Goal: Task Accomplishment & Management: Complete application form

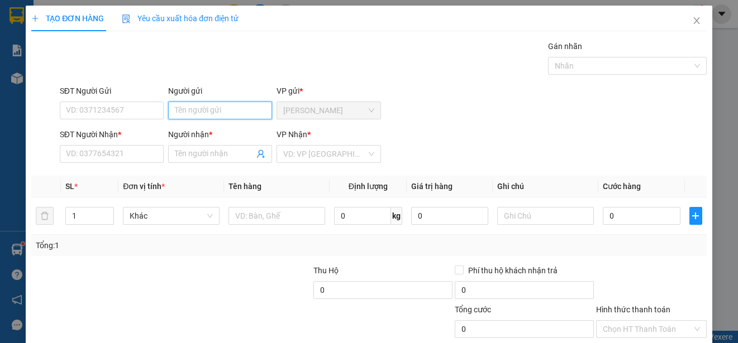
click at [252, 109] on input "Người gửi" at bounding box center [220, 111] width 104 height 18
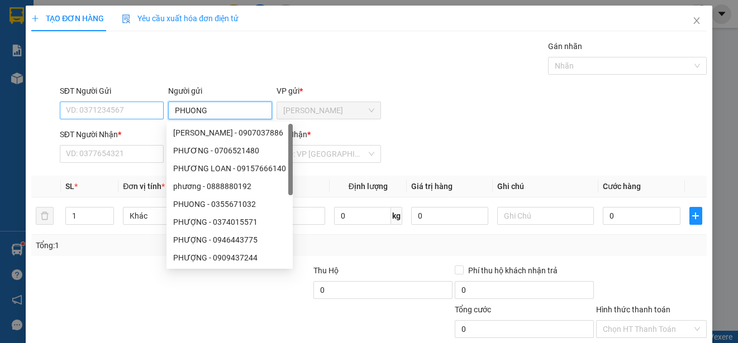
type input "PHUONG"
click at [127, 112] on input "SĐT Người Gửi" at bounding box center [112, 111] width 104 height 18
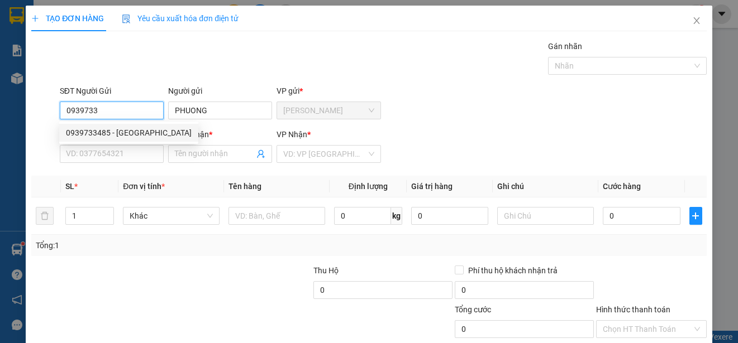
click at [132, 131] on div "0939733485 - [GEOGRAPHIC_DATA]" at bounding box center [129, 133] width 126 height 12
type input "0939733485"
type input "PHUONG"
type input "25.000"
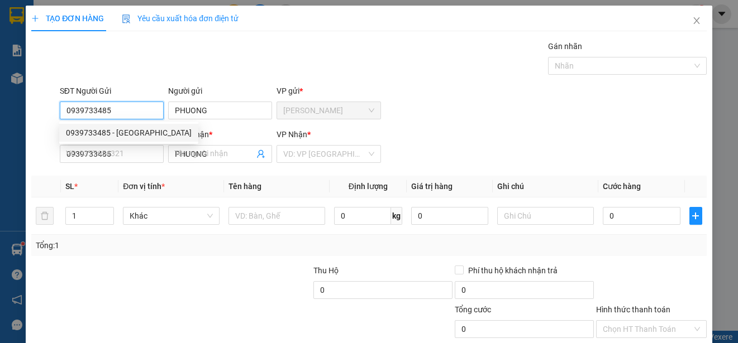
type input "25.000"
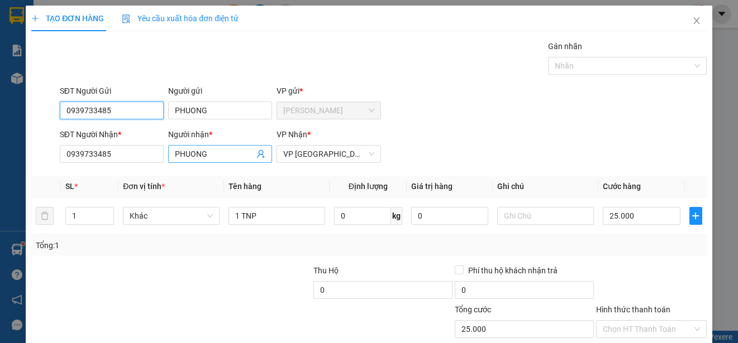
type input "0939733485"
click at [221, 150] on input "PHUONG" at bounding box center [214, 154] width 79 height 12
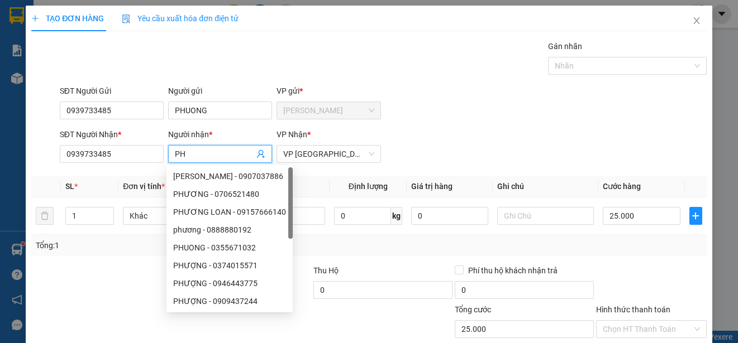
type input "P"
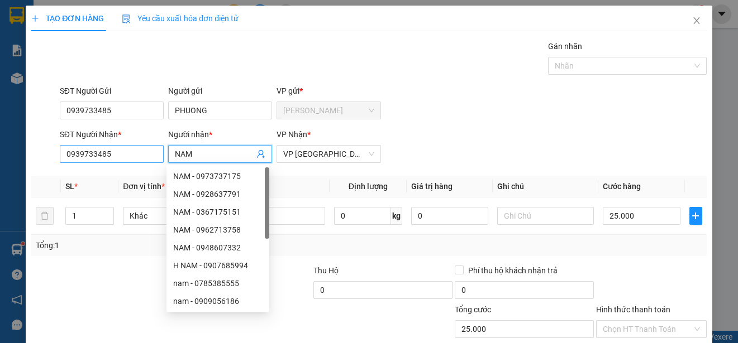
type input "NAM"
click at [141, 154] on input "0939733485" at bounding box center [112, 154] width 104 height 18
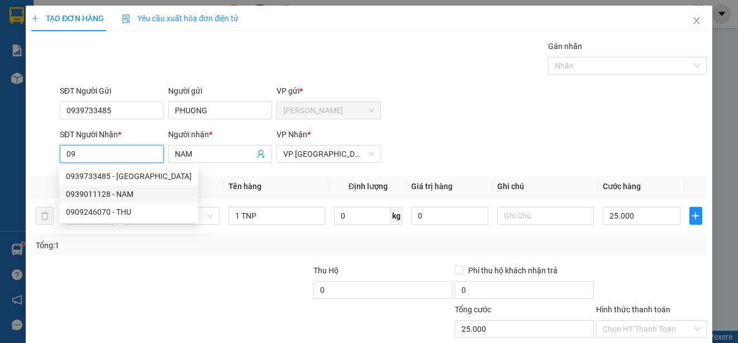
click at [127, 193] on div "0939011128 - NAM" at bounding box center [129, 194] width 126 height 12
type input "0939011128"
type input "40.000"
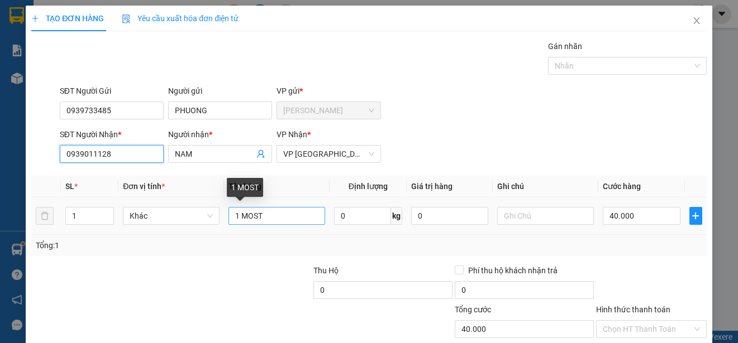
type input "0939011128"
click at [235, 216] on input "1 MOST" at bounding box center [276, 216] width 97 height 18
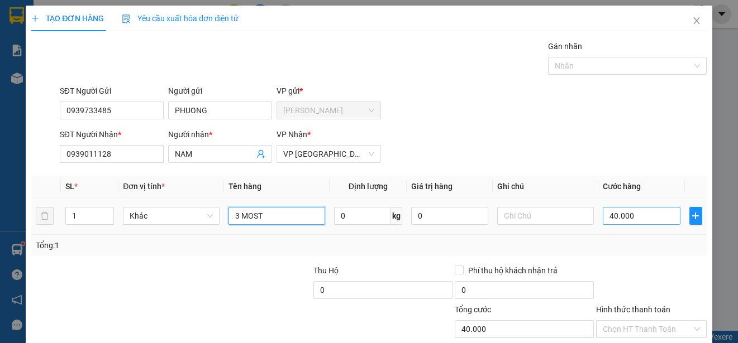
type input "3 MOST"
click at [603, 217] on input "40.000" at bounding box center [642, 216] width 78 height 18
type input "0"
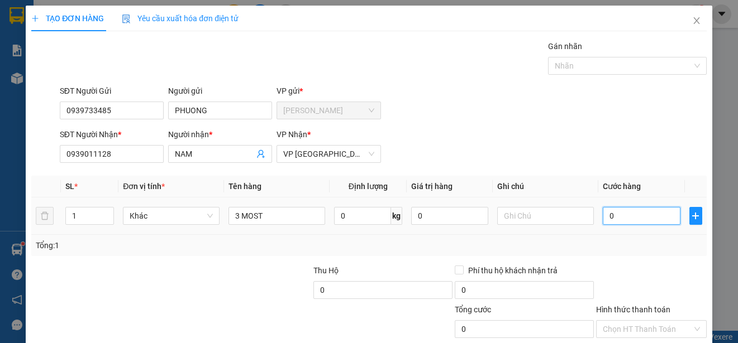
click at [603, 217] on input "0" at bounding box center [642, 216] width 78 height 18
type input "10"
type input "140"
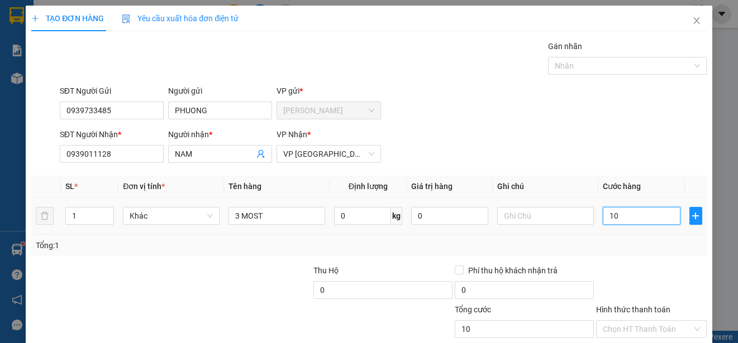
type input "140"
type input "1.400"
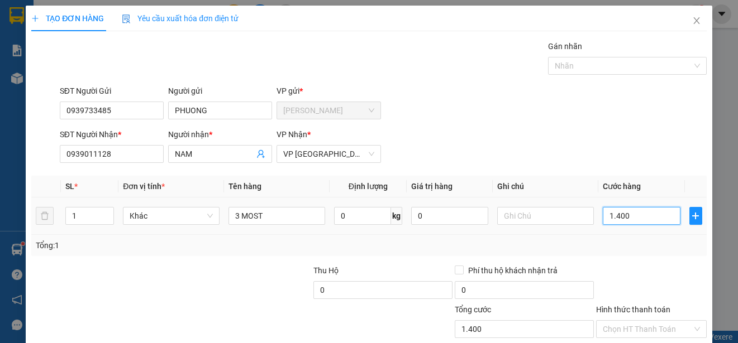
type input "14.000"
type input "140.000"
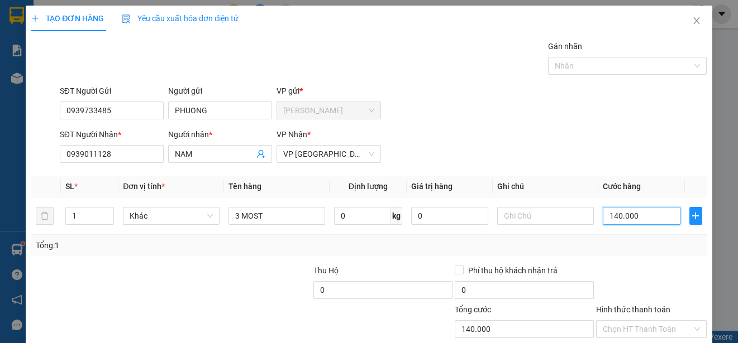
scroll to position [70, 0]
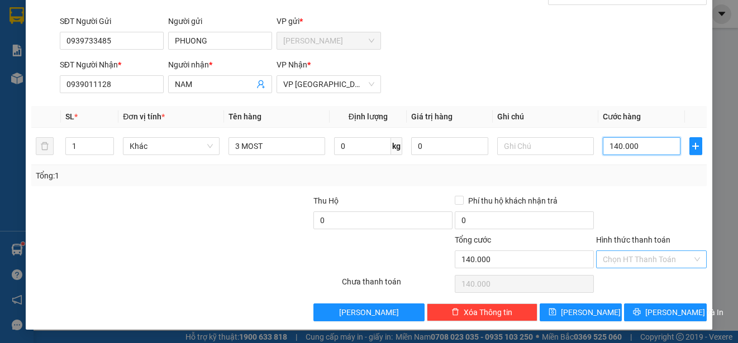
type input "140.000"
click at [668, 258] on input "Hình thức thanh toán" at bounding box center [647, 259] width 89 height 17
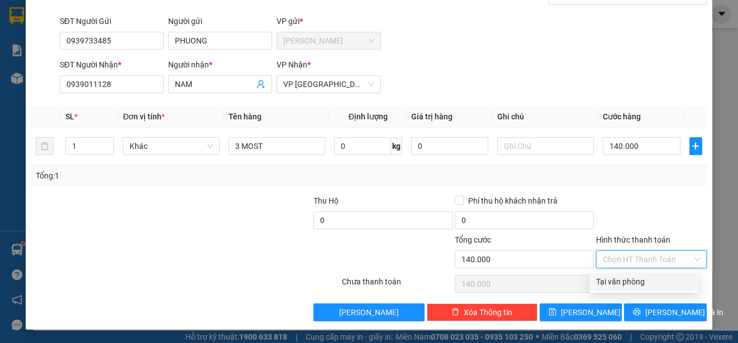
click at [662, 284] on div "Tại văn phòng" at bounding box center [644, 282] width 96 height 12
type input "0"
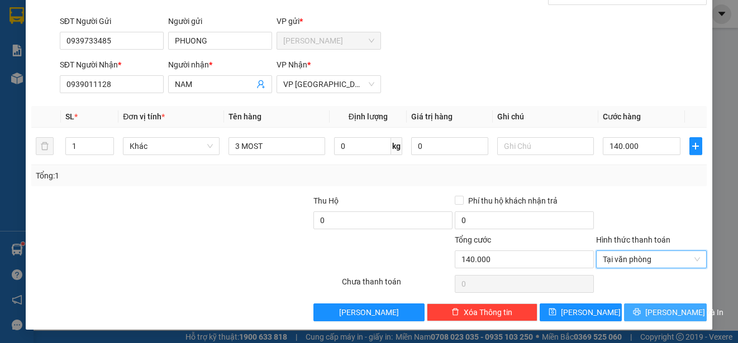
click at [667, 309] on span "[PERSON_NAME] và In" at bounding box center [684, 313] width 78 height 12
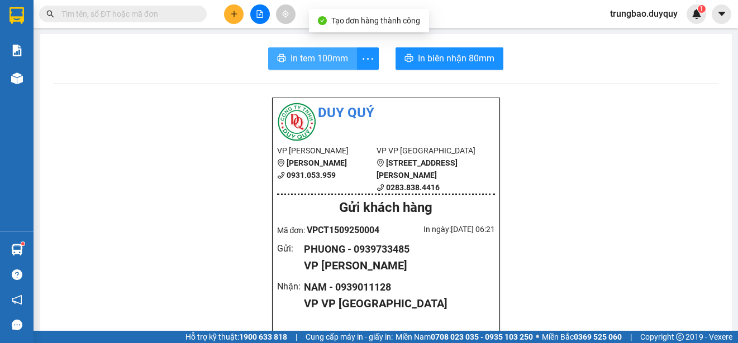
click at [331, 60] on span "In tem 100mm" at bounding box center [319, 58] width 58 height 14
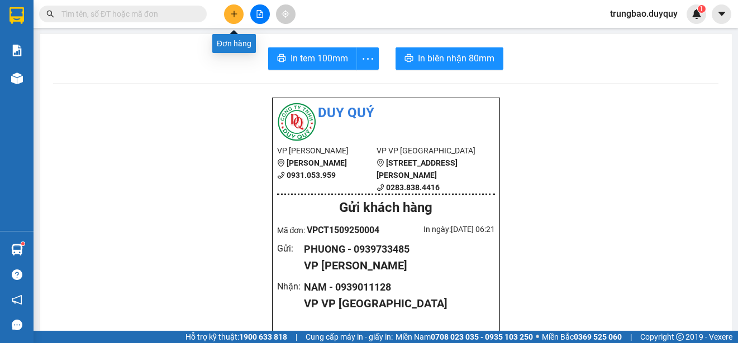
click at [233, 12] on icon "plus" at bounding box center [234, 14] width 8 height 8
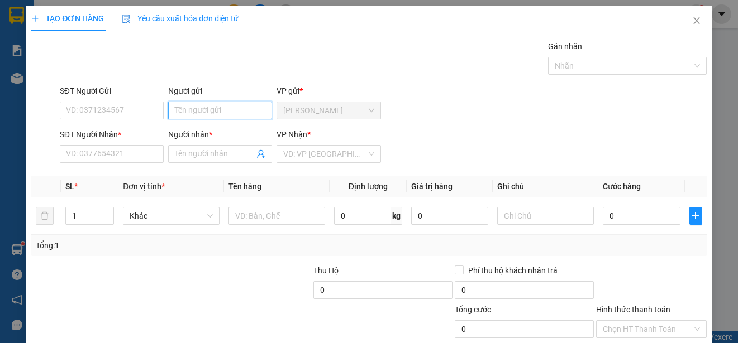
click at [255, 111] on input "Người gửi" at bounding box center [220, 111] width 104 height 18
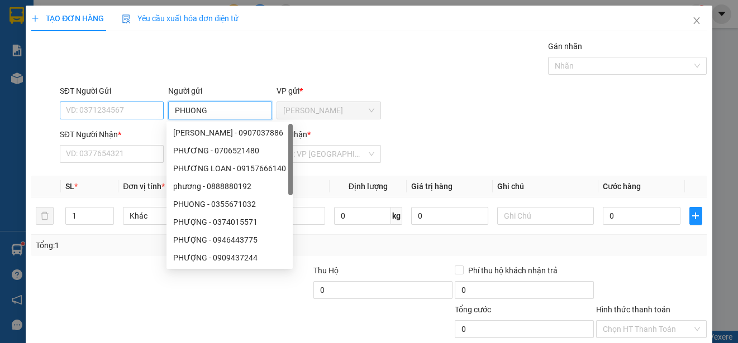
type input "PHUONG"
click at [155, 108] on input "SĐT Người Gửi" at bounding box center [112, 111] width 104 height 18
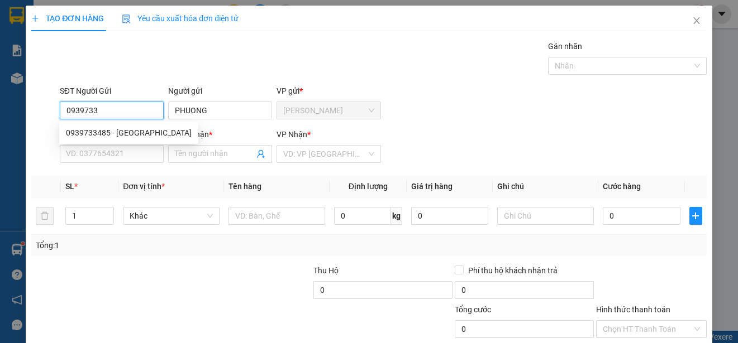
click at [140, 131] on div "0939733485 - [GEOGRAPHIC_DATA]" at bounding box center [129, 133] width 126 height 12
type input "0939733485"
type input "0939011128"
type input "NAM"
type input "140.000"
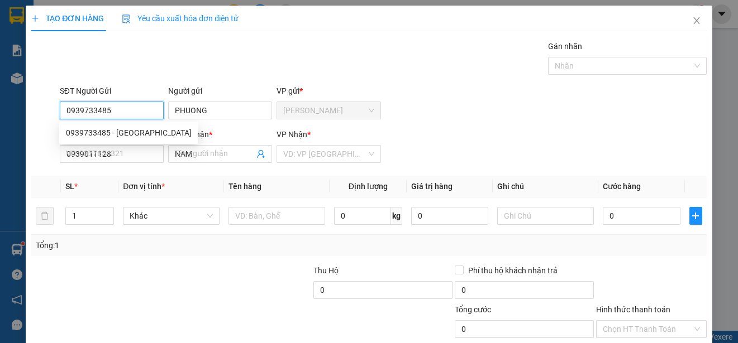
type input "140.000"
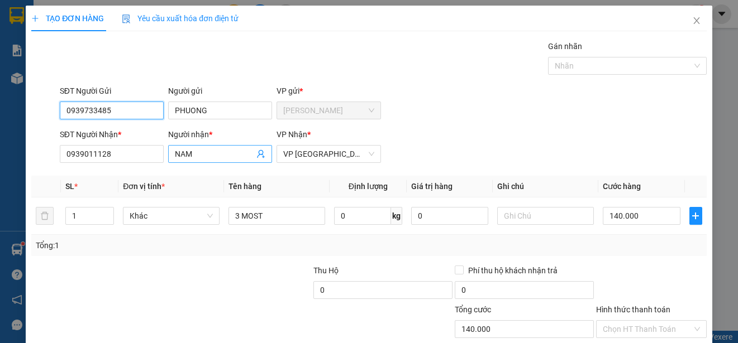
type input "0939733485"
click at [214, 155] on input "NAM" at bounding box center [214, 154] width 79 height 12
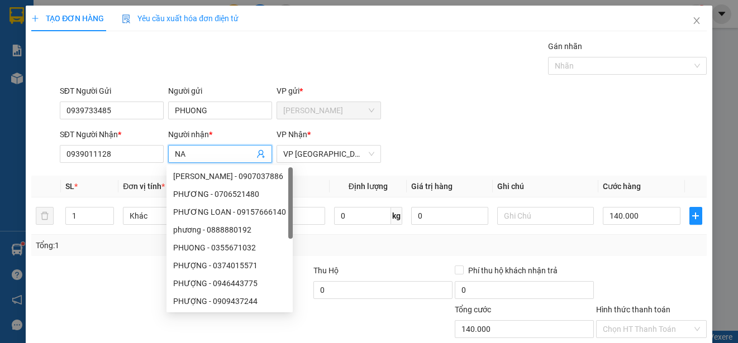
type input "N"
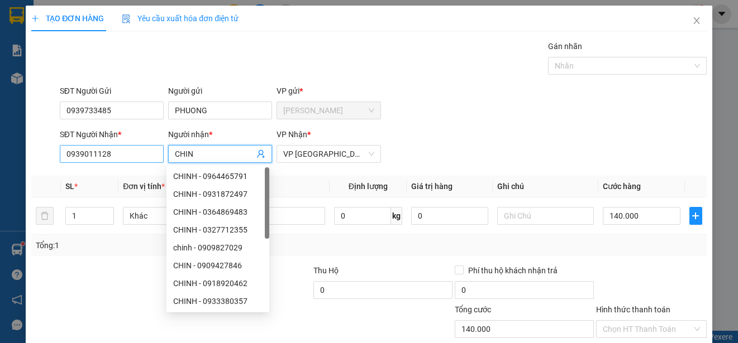
type input "CHIN"
click at [136, 156] on input "0939011128" at bounding box center [112, 154] width 104 height 18
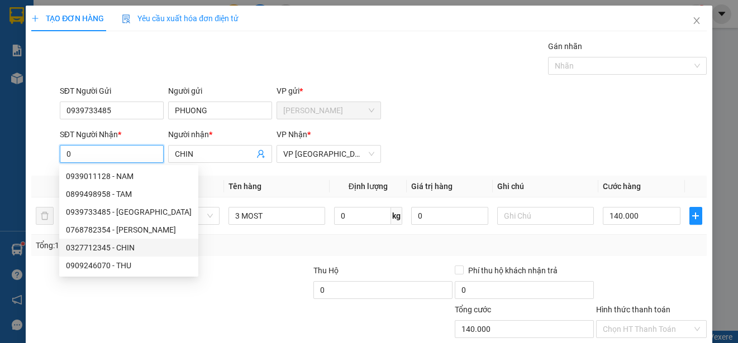
click at [125, 245] on div "0327712345 - CHIN" at bounding box center [129, 248] width 126 height 12
type input "0327712345"
type input "40.000"
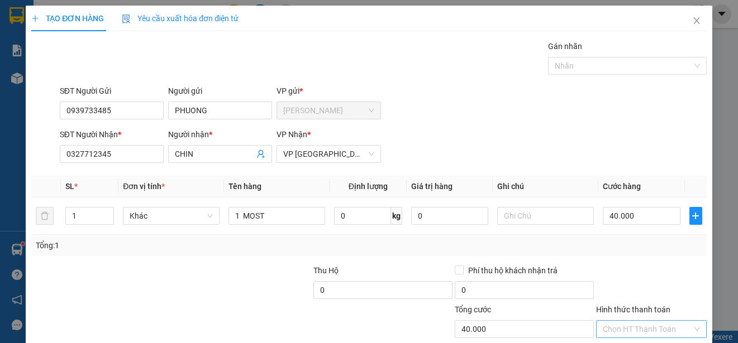
click at [662, 321] on input "Hình thức thanh toán" at bounding box center [647, 329] width 89 height 17
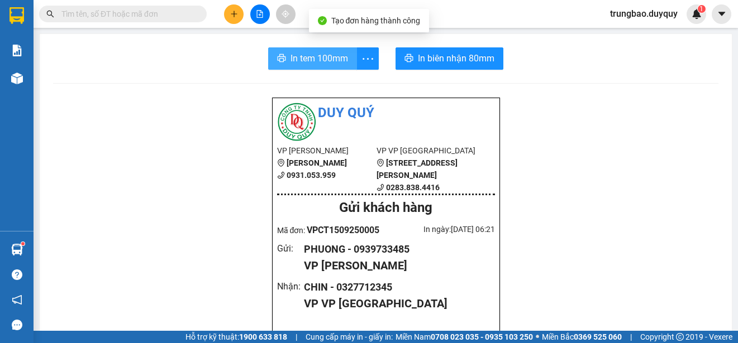
click at [299, 58] on span "In tem 100mm" at bounding box center [319, 58] width 58 height 14
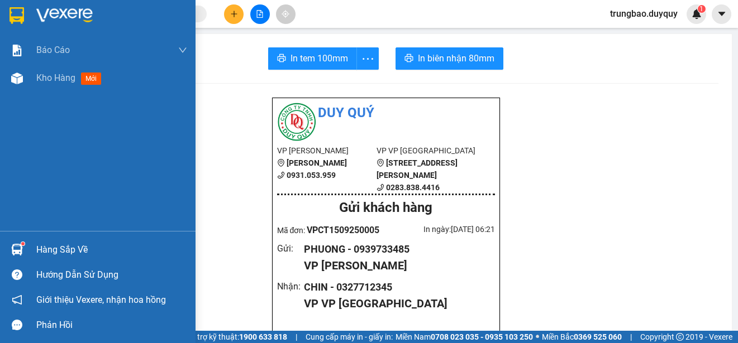
click at [15, 12] on img at bounding box center [16, 15] width 15 height 17
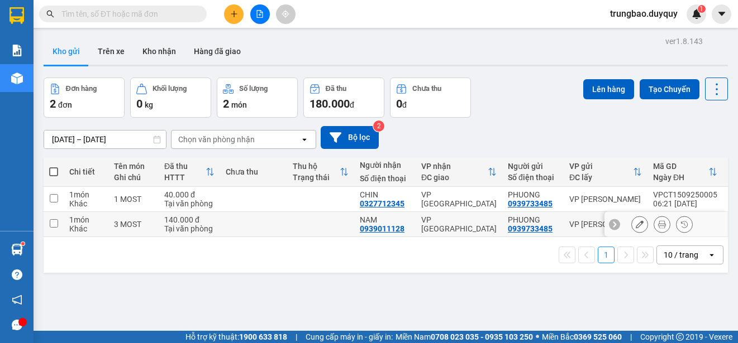
click at [55, 225] on input "checkbox" at bounding box center [54, 223] width 8 height 8
checkbox input "true"
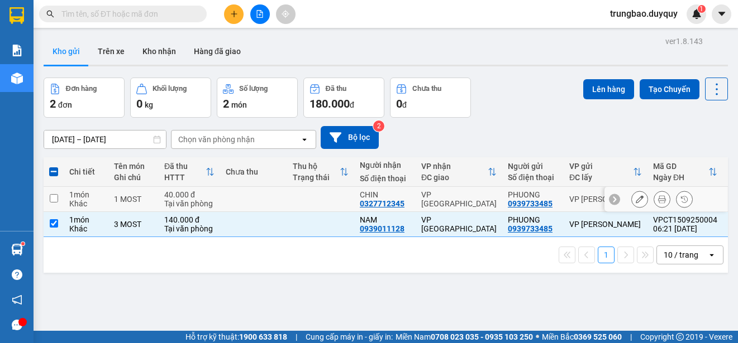
click at [54, 199] on input "checkbox" at bounding box center [54, 198] width 8 height 8
checkbox input "true"
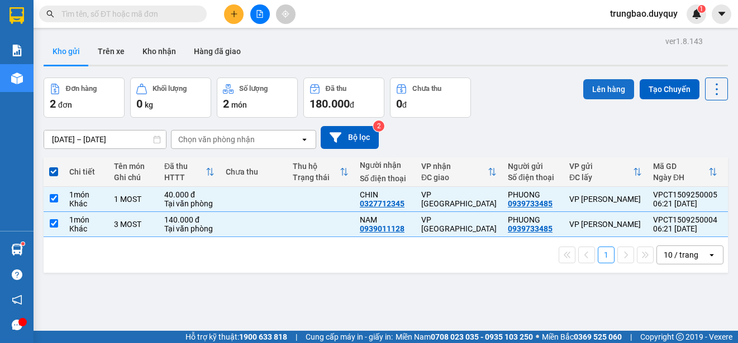
click at [610, 89] on button "Lên hàng" at bounding box center [608, 89] width 51 height 20
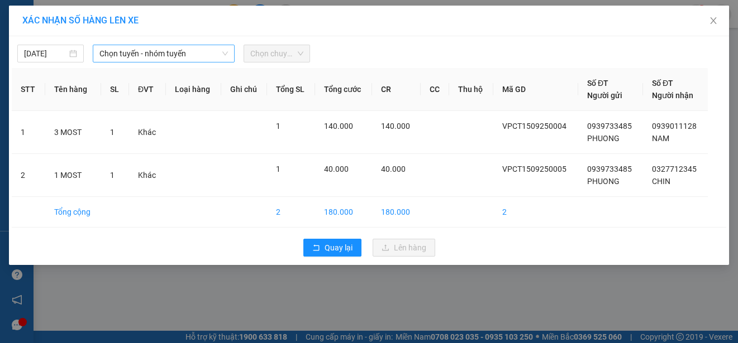
click at [184, 55] on span "Chọn tuyến - nhóm tuyến" at bounding box center [163, 53] width 128 height 17
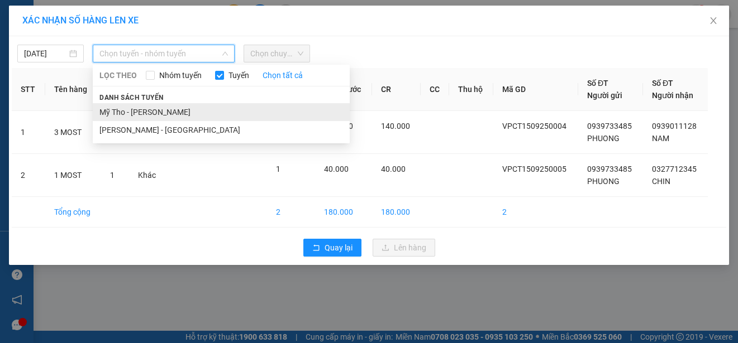
click at [186, 113] on li "Mỹ Tho - [PERSON_NAME]" at bounding box center [221, 112] width 257 height 18
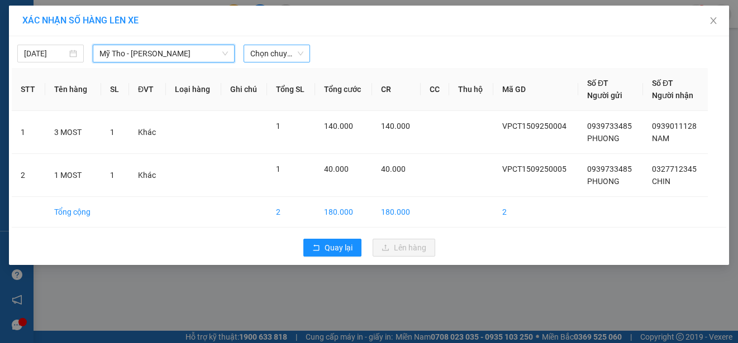
click at [291, 55] on span "Chọn chuyến" at bounding box center [276, 53] width 53 height 17
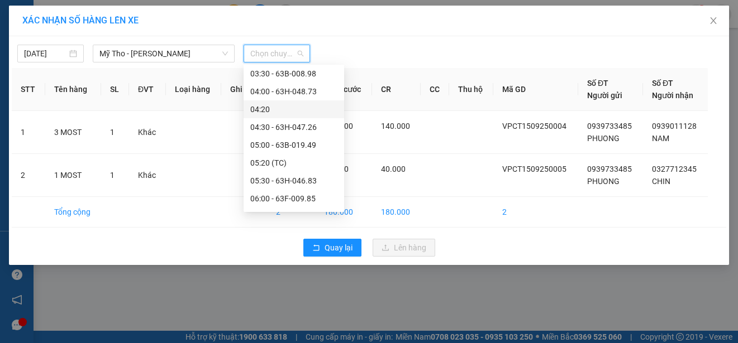
scroll to position [112, 0]
click at [305, 108] on div "05:20 (TC)" at bounding box center [293, 107] width 87 height 12
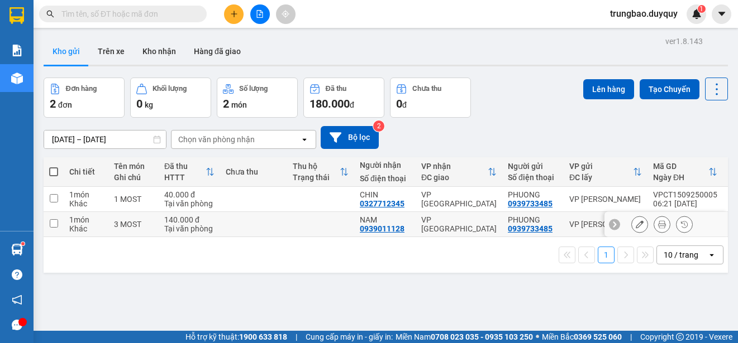
click at [54, 221] on input "checkbox" at bounding box center [54, 223] width 8 height 8
checkbox input "true"
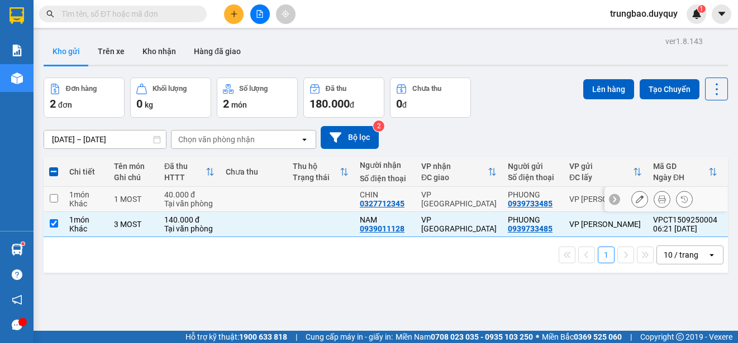
click at [55, 195] on input "checkbox" at bounding box center [54, 198] width 8 height 8
checkbox input "true"
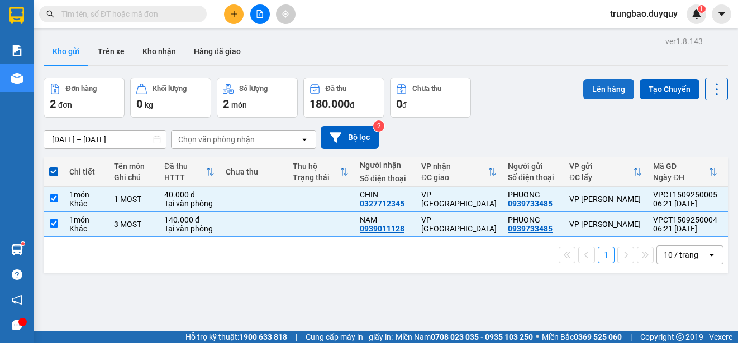
click at [597, 86] on button "Lên hàng" at bounding box center [608, 89] width 51 height 20
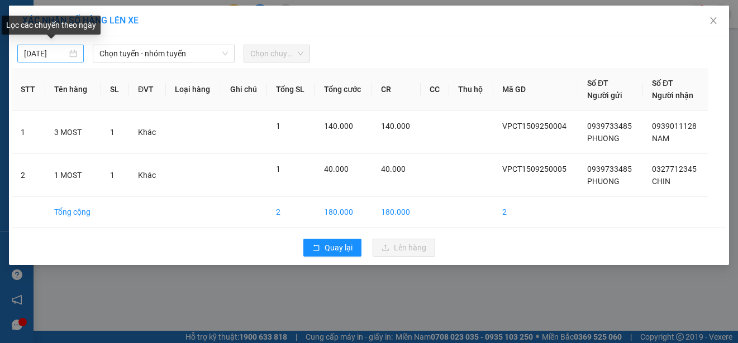
click at [59, 56] on input "[DATE]" at bounding box center [45, 53] width 43 height 12
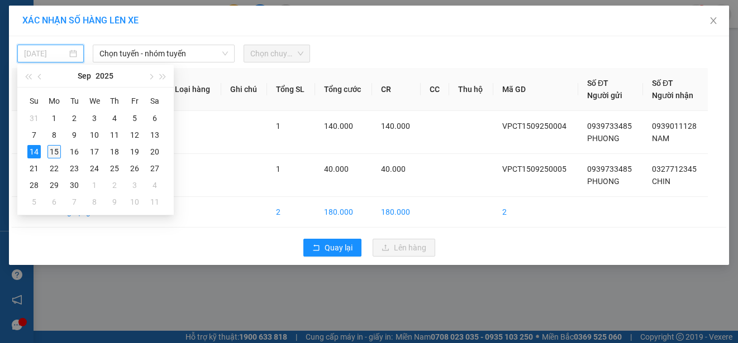
click at [53, 151] on div "15" at bounding box center [53, 151] width 13 height 13
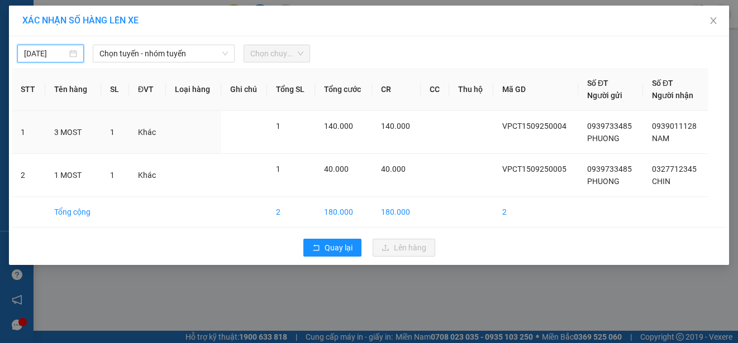
type input "[DATE]"
click at [192, 54] on span "Chọn tuyến - nhóm tuyến" at bounding box center [163, 53] width 128 height 17
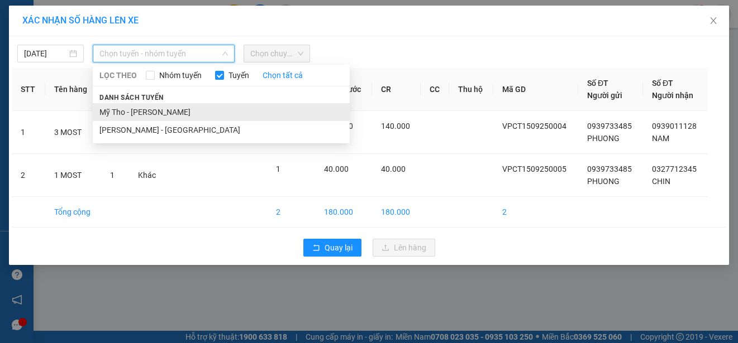
click at [200, 116] on li "Mỹ Tho - [PERSON_NAME]" at bounding box center [221, 112] width 257 height 18
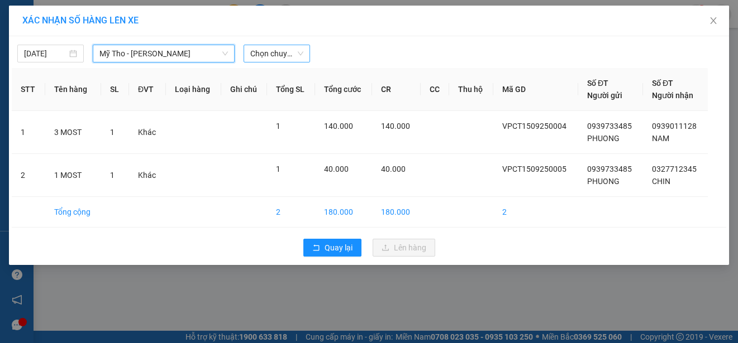
click at [298, 52] on span "Chọn chuyến" at bounding box center [276, 53] width 53 height 17
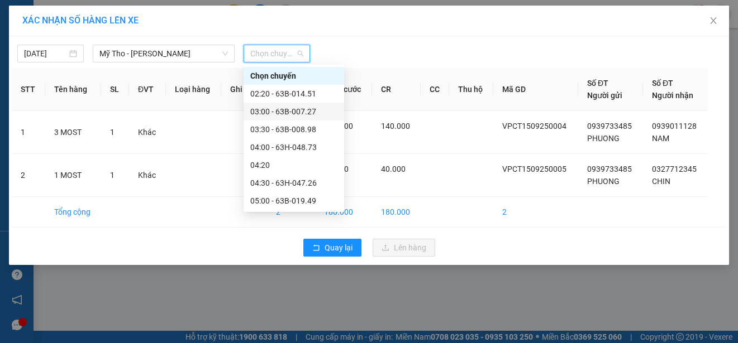
scroll to position [56, 0]
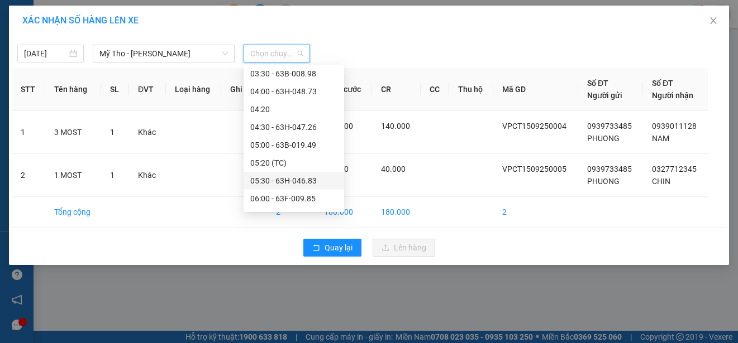
click at [320, 180] on div "05:30 - 63H-046.83" at bounding box center [293, 181] width 87 height 12
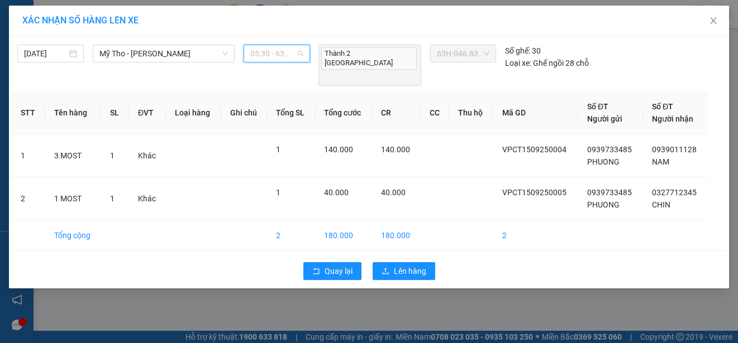
click at [302, 56] on span "05:30 - 63H-046.83" at bounding box center [276, 53] width 53 height 17
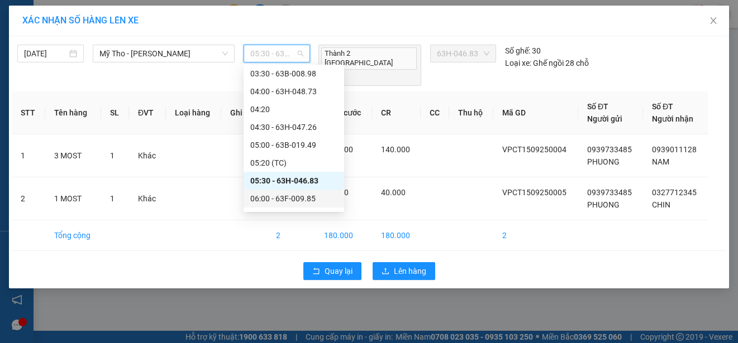
click at [315, 195] on div "06:00 - 63F-009.85" at bounding box center [293, 199] width 87 height 12
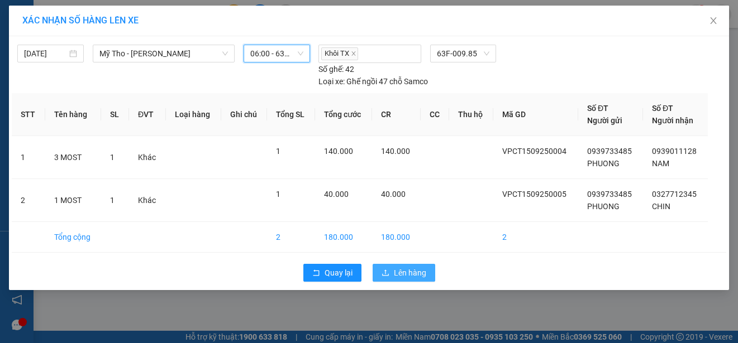
click at [410, 270] on span "Lên hàng" at bounding box center [410, 273] width 32 height 12
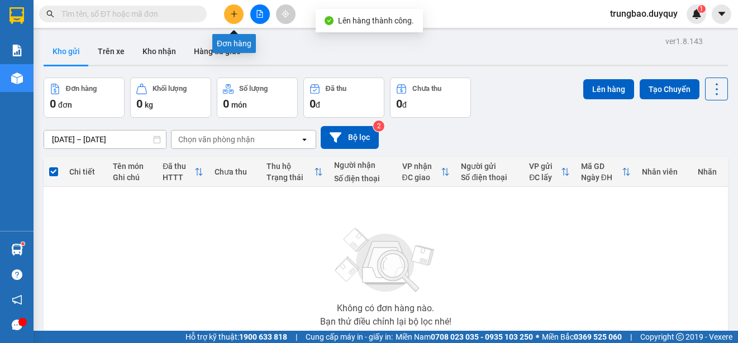
click at [235, 18] on button at bounding box center [234, 14] width 20 height 20
click at [231, 15] on icon "plus" at bounding box center [234, 14] width 8 height 8
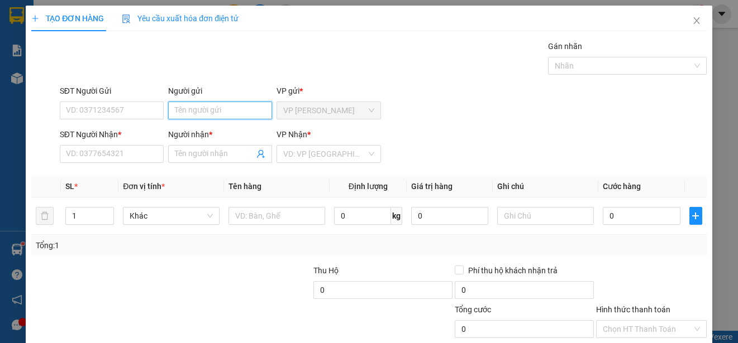
click at [241, 112] on input "Người gửi" at bounding box center [220, 111] width 104 height 18
type input "NHA"
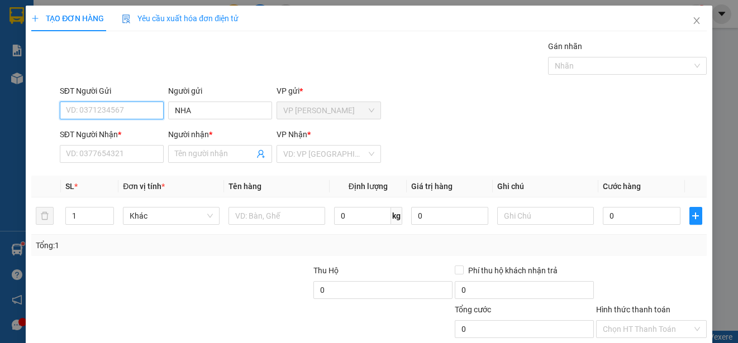
click at [123, 114] on input "SĐT Người Gửi" at bounding box center [112, 111] width 104 height 18
click at [122, 133] on div "0388499978 - NHA" at bounding box center [110, 133] width 89 height 12
type input "0388499978"
type input "0909356922"
type input "THANH"
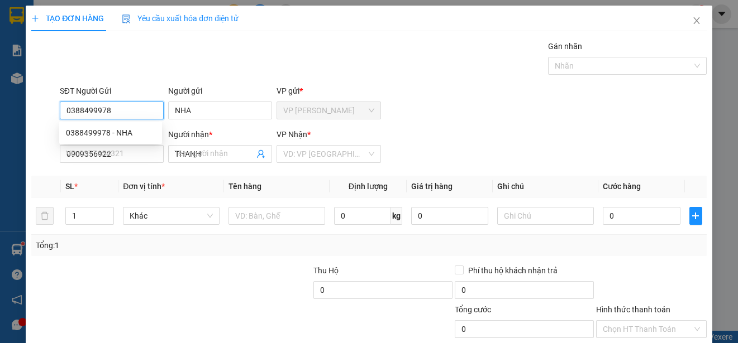
type input "20.000"
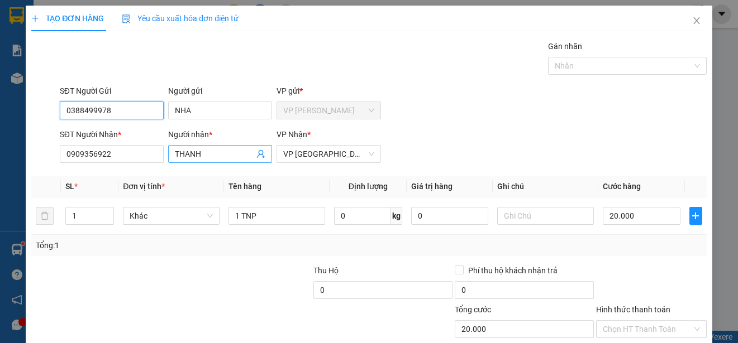
type input "0388499978"
click at [208, 157] on input "THANH" at bounding box center [214, 154] width 79 height 12
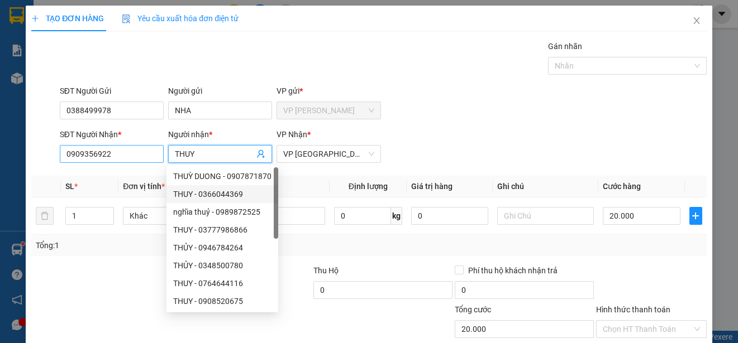
type input "THUY"
click at [141, 153] on input "0909356922" at bounding box center [112, 154] width 104 height 18
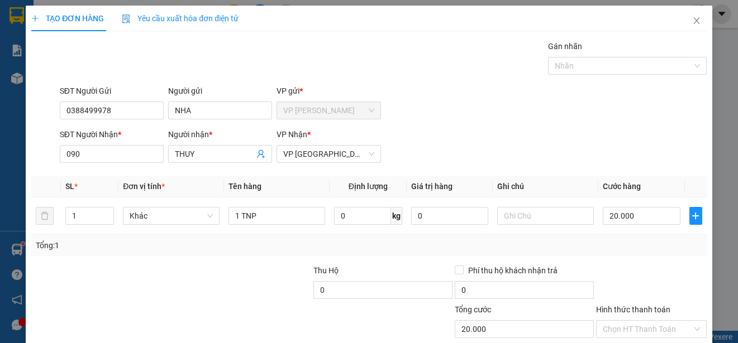
click at [129, 192] on th "Đơn vị tính *" at bounding box center [171, 187] width 106 height 22
click at [135, 155] on input "090" at bounding box center [112, 154] width 104 height 18
type input "0"
click at [198, 155] on input "THUY" at bounding box center [214, 154] width 79 height 12
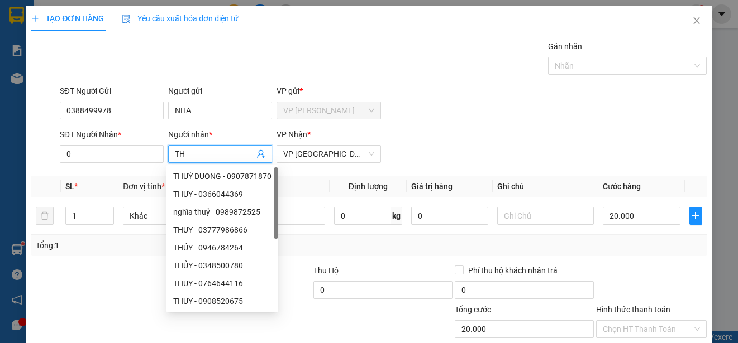
type input "T"
click at [114, 155] on input "0" at bounding box center [112, 154] width 104 height 18
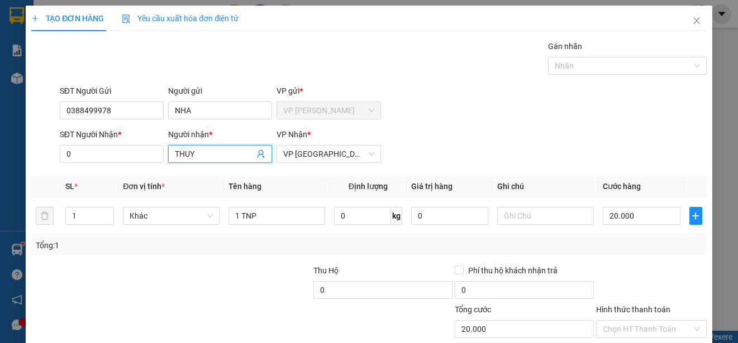
click at [217, 152] on input "THUY" at bounding box center [214, 154] width 79 height 12
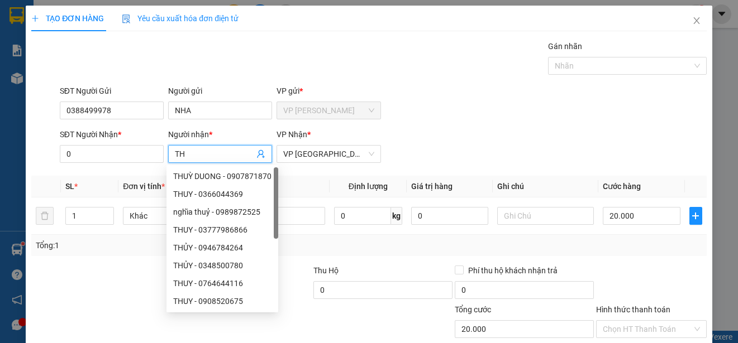
type input "T"
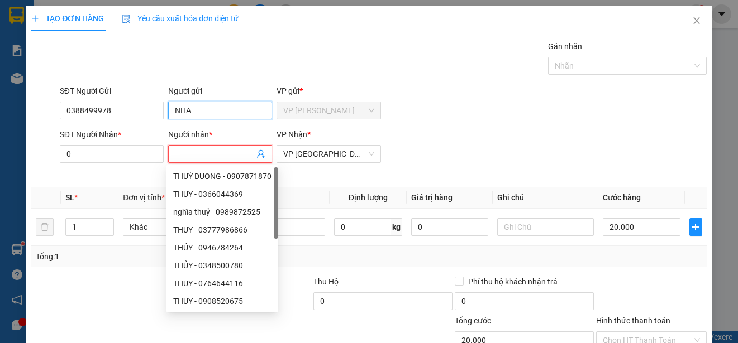
click at [221, 111] on input "NHA" at bounding box center [220, 111] width 104 height 18
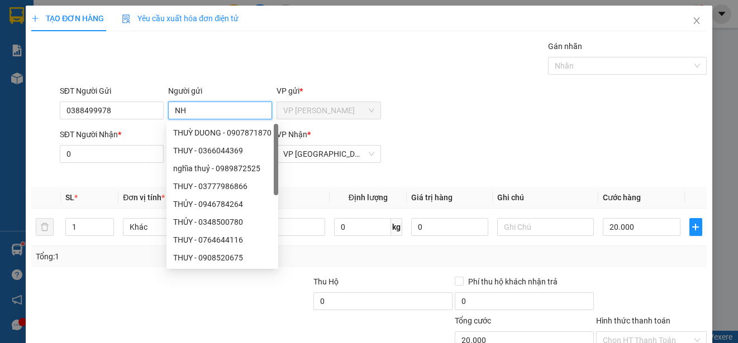
type input "N"
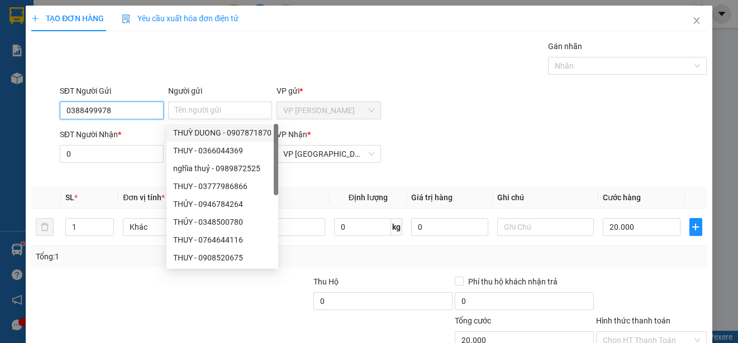
click at [145, 112] on input "0388499978" at bounding box center [112, 111] width 104 height 18
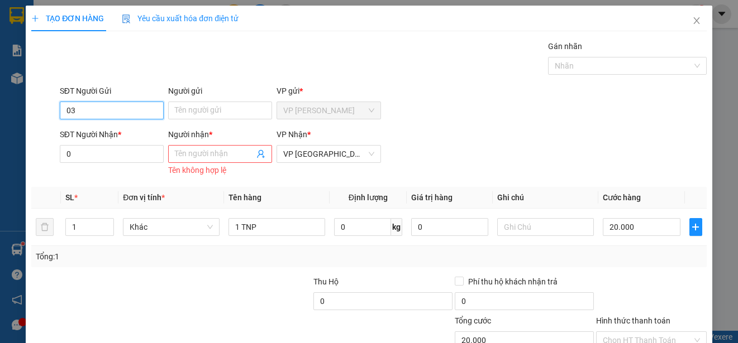
type input "0"
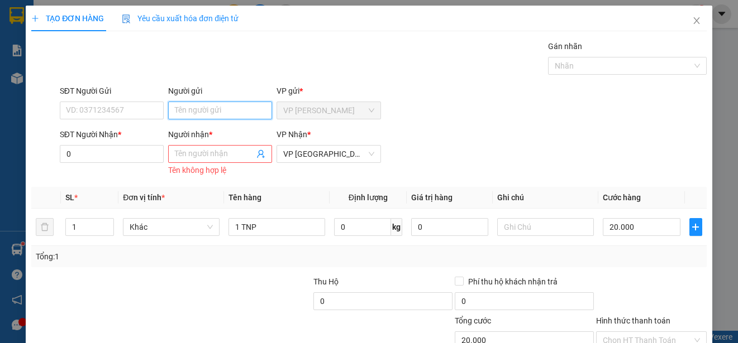
click at [226, 112] on input "Người gửi" at bounding box center [220, 111] width 104 height 18
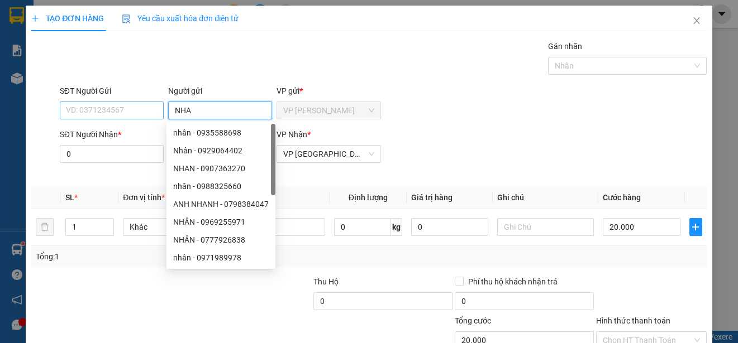
type input "NHA"
click at [145, 111] on input "SĐT Người Gửi" at bounding box center [112, 111] width 104 height 18
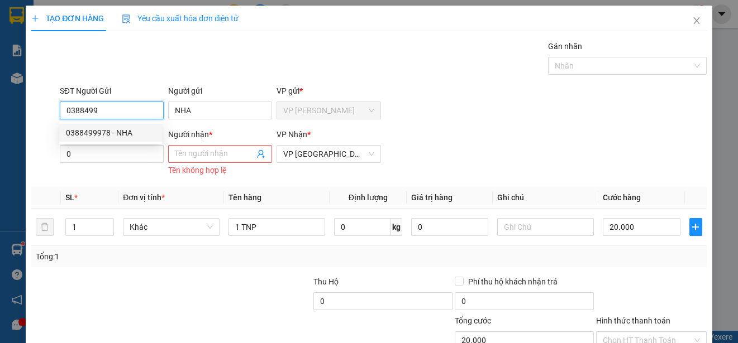
click at [130, 130] on div "0388499978 - NHA" at bounding box center [110, 133] width 89 height 12
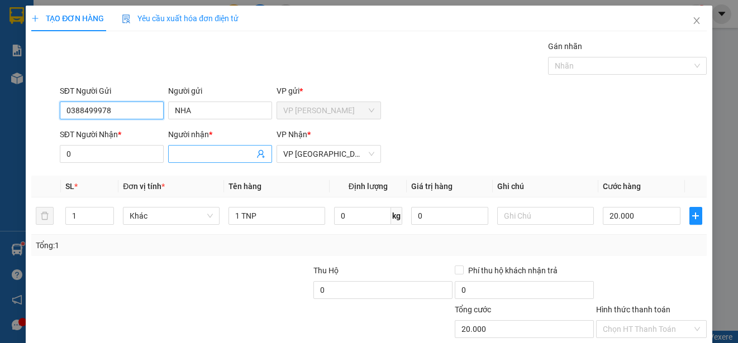
type input "0388499978"
click at [189, 152] on input "Người nhận *" at bounding box center [214, 154] width 79 height 12
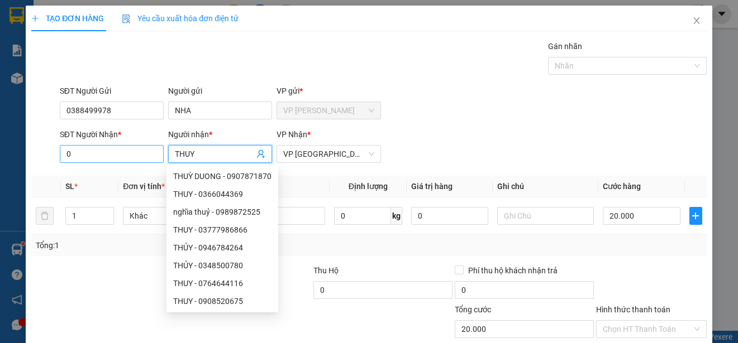
type input "THUY"
click at [147, 154] on input "0" at bounding box center [112, 154] width 104 height 18
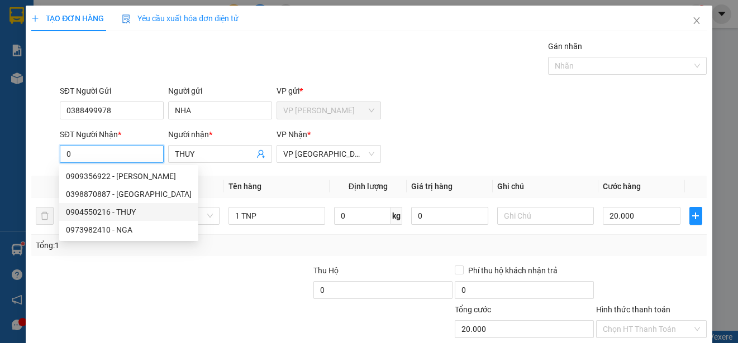
click at [133, 209] on div "0904550216 - THUY" at bounding box center [129, 212] width 126 height 12
type input "0904550216"
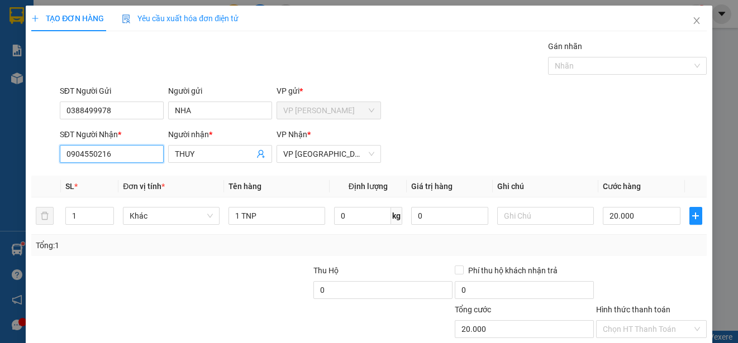
scroll to position [70, 0]
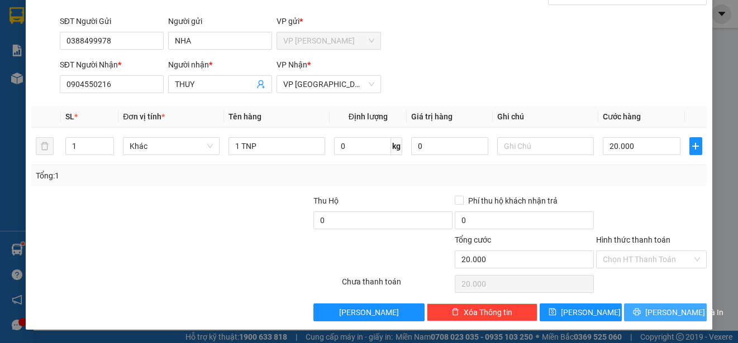
click at [646, 312] on button "[PERSON_NAME] và In" at bounding box center [665, 313] width 83 height 18
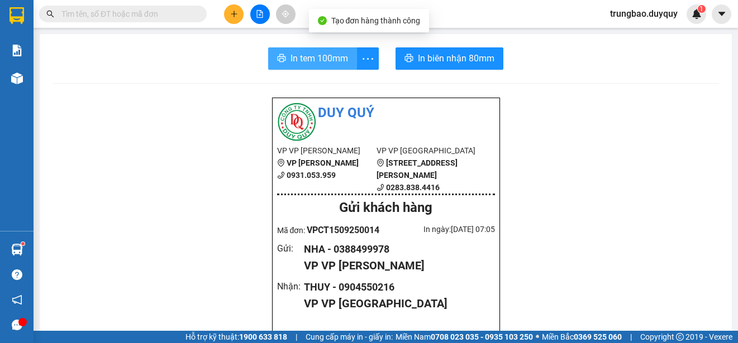
click at [313, 61] on span "In tem 100mm" at bounding box center [319, 58] width 58 height 14
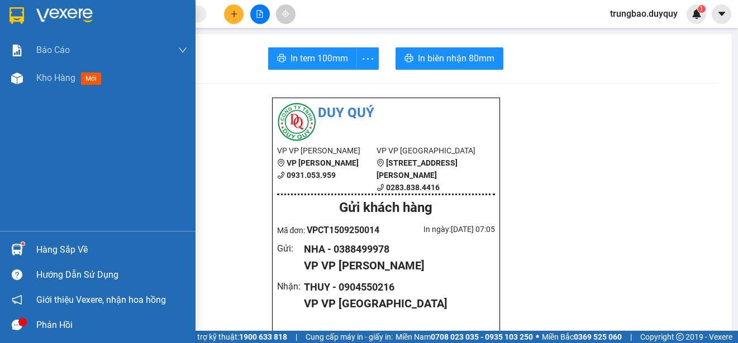
click at [14, 13] on img at bounding box center [16, 15] width 15 height 17
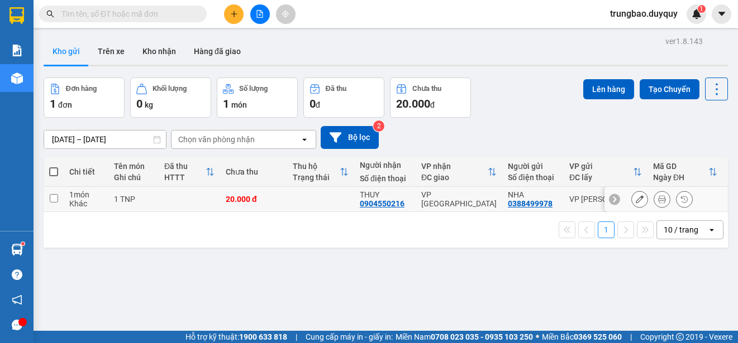
click at [52, 198] on input "checkbox" at bounding box center [54, 198] width 8 height 8
checkbox input "true"
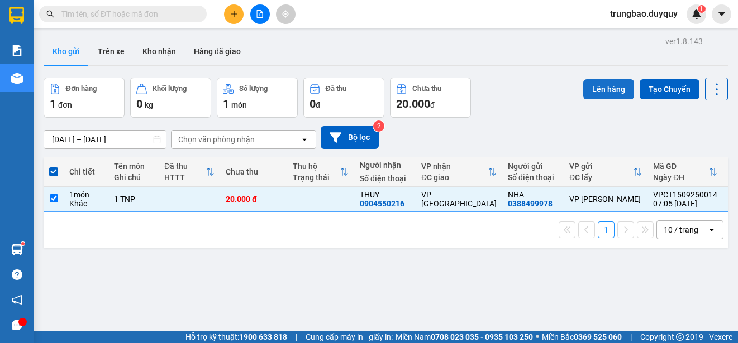
click at [604, 91] on button "Lên hàng" at bounding box center [608, 89] width 51 height 20
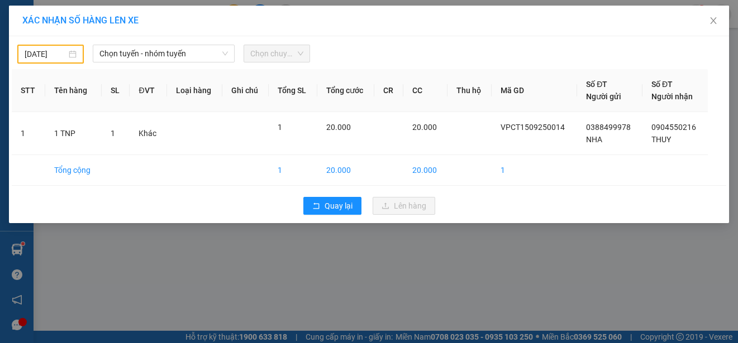
click at [75, 55] on div "14/09/2025" at bounding box center [51, 54] width 52 height 12
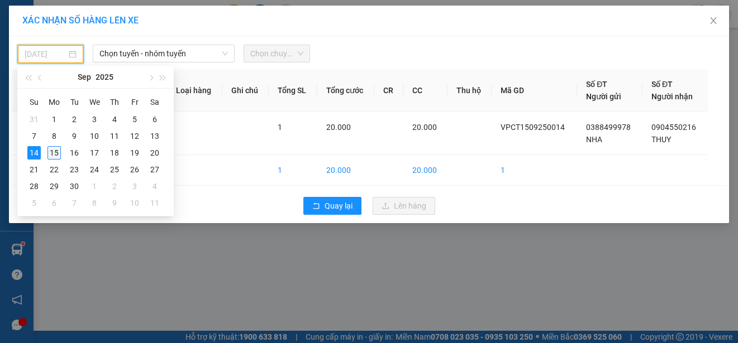
click at [51, 153] on div "15" at bounding box center [53, 152] width 13 height 13
type input "[DATE]"
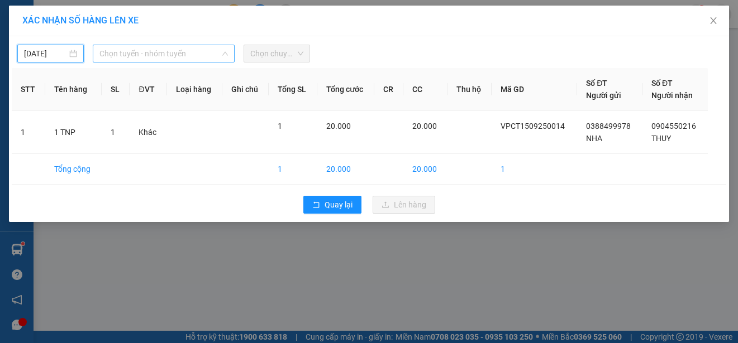
click at [178, 54] on span "Chọn tuyến - nhóm tuyến" at bounding box center [163, 53] width 128 height 17
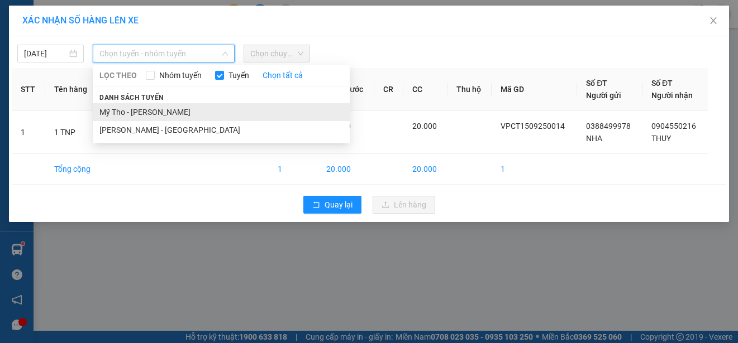
click at [203, 109] on li "Mỹ Tho - Hồ Chí Minh" at bounding box center [221, 112] width 257 height 18
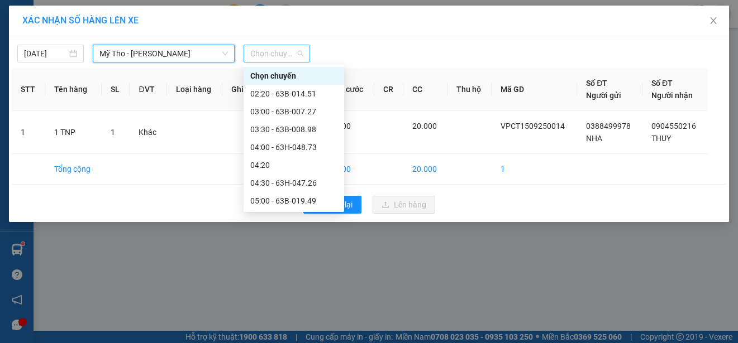
click at [294, 53] on span "Chọn chuyến" at bounding box center [276, 53] width 53 height 17
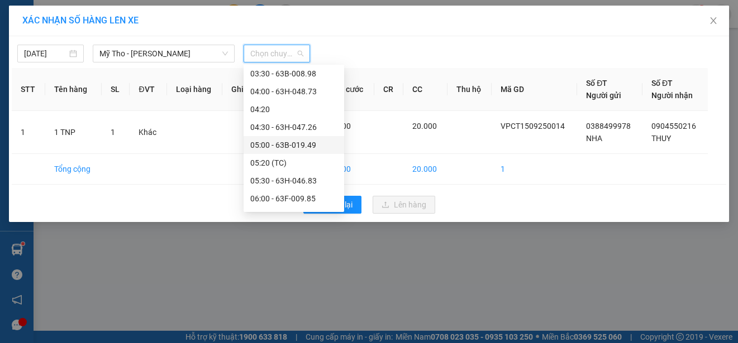
scroll to position [112, 0]
click at [305, 159] on div "06:30 - 63B-013.04" at bounding box center [293, 161] width 87 height 12
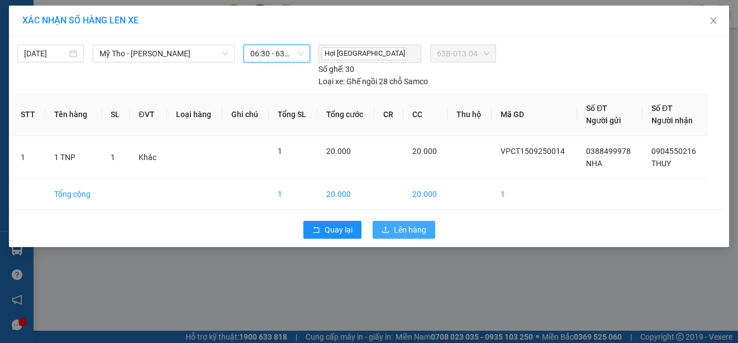
click at [394, 230] on span "Lên hàng" at bounding box center [410, 230] width 32 height 12
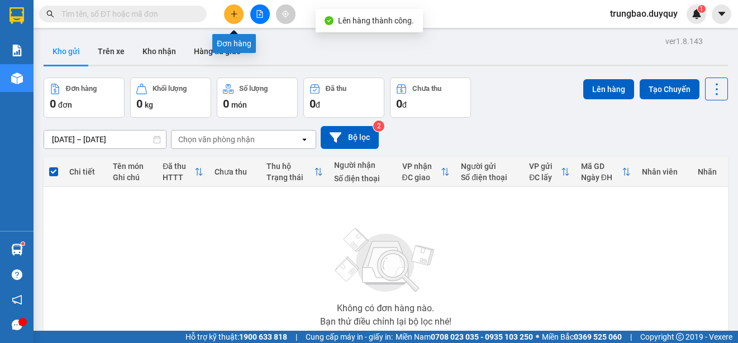
click at [234, 20] on button at bounding box center [234, 14] width 20 height 20
